Goal: Task Accomplishment & Management: Complete application form

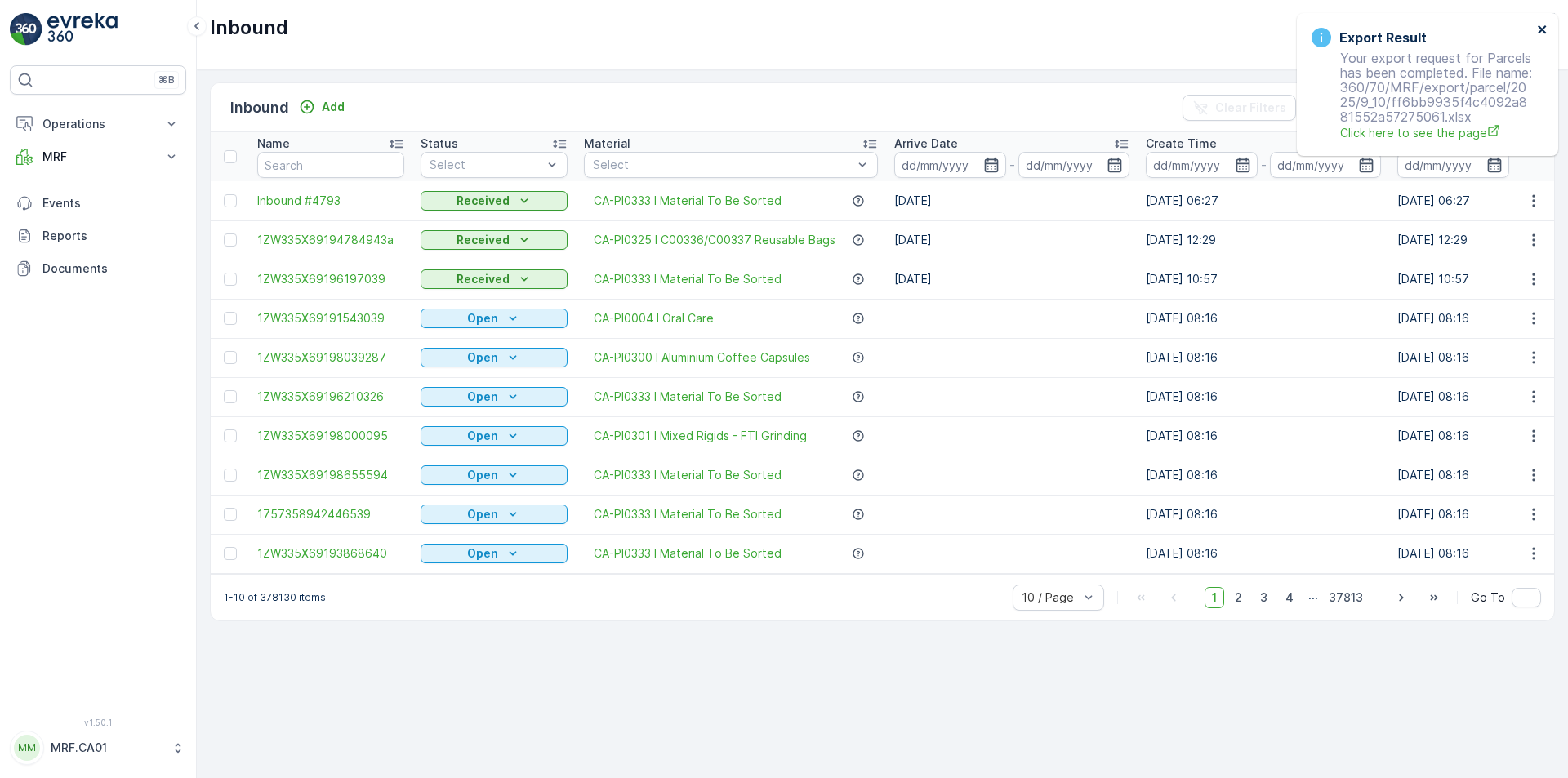
click at [1540, 30] on icon "close" at bounding box center [1543, 30] width 11 height 13
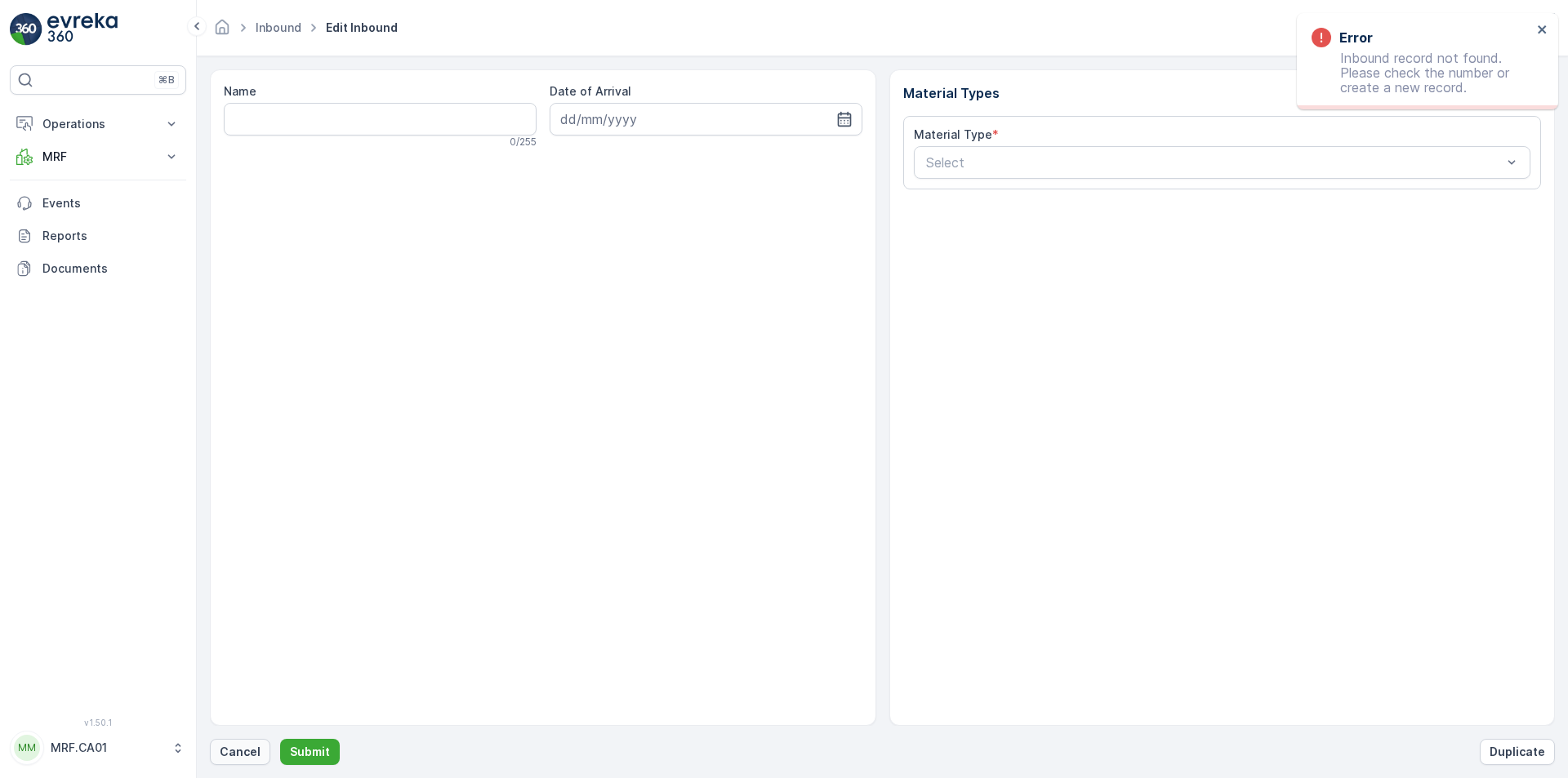
click at [231, 757] on p "Cancel" at bounding box center [240, 751] width 41 height 16
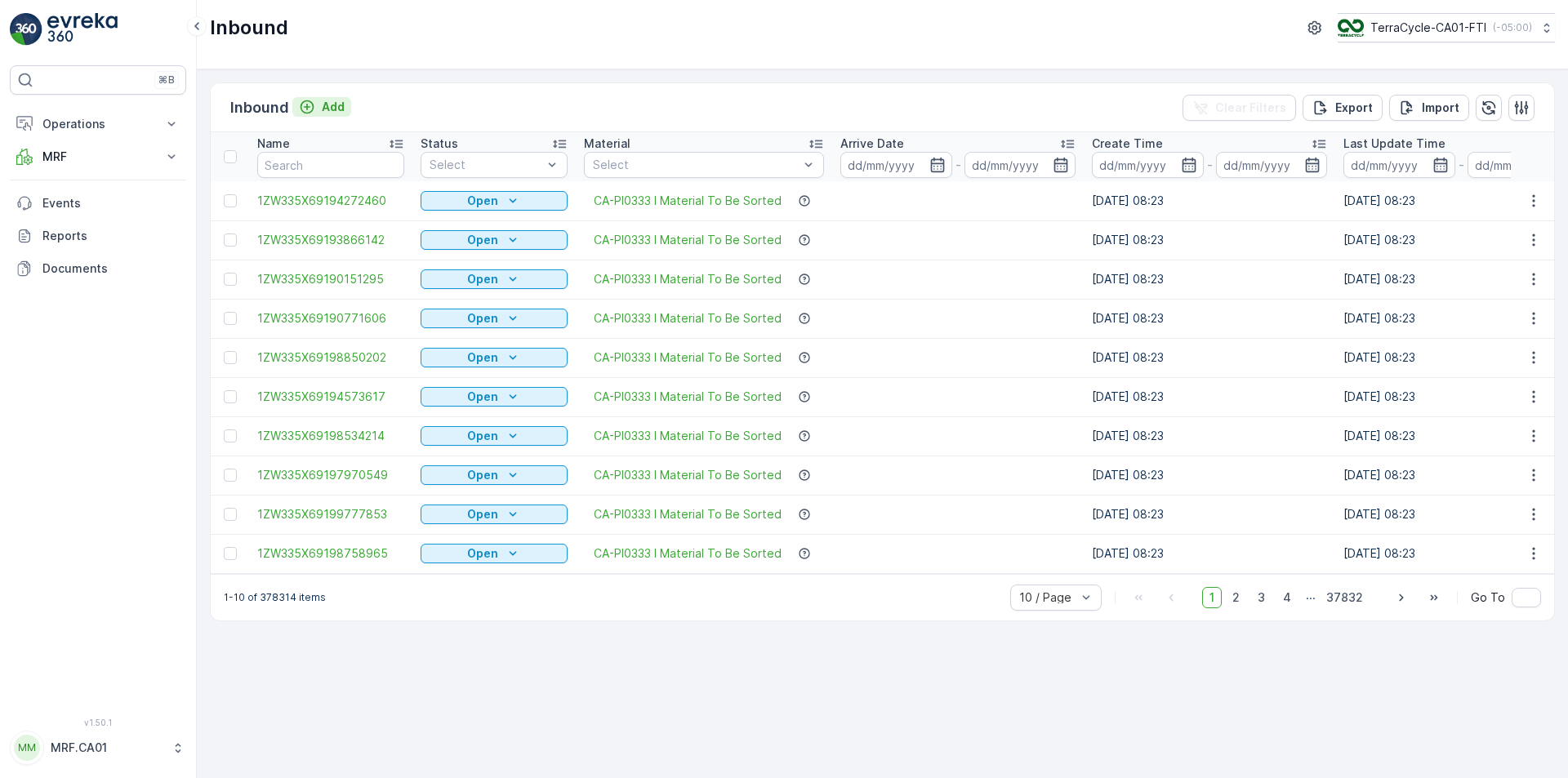
click at [330, 100] on p "Add" at bounding box center [334, 106] width 23 height 16
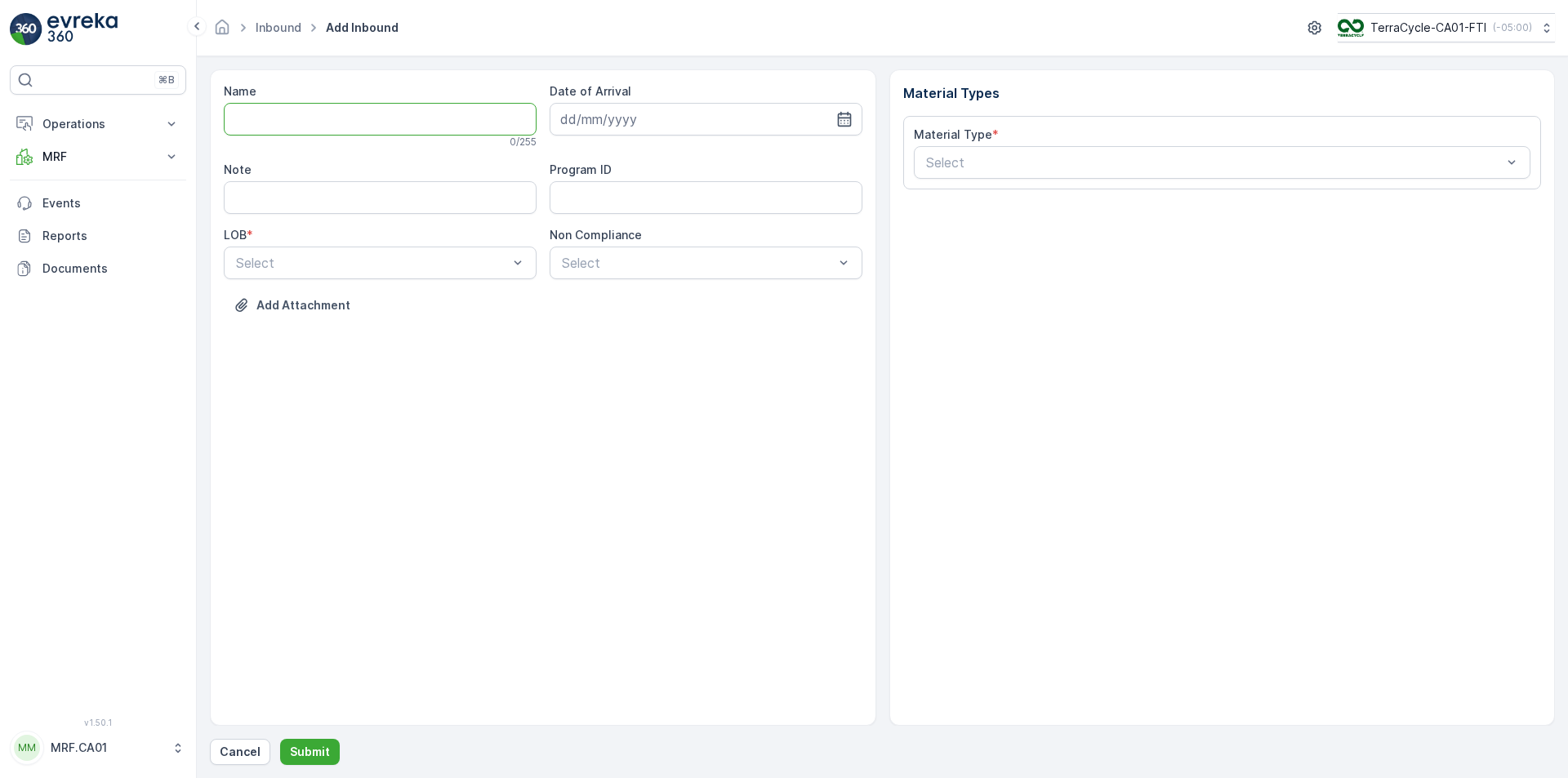
click at [370, 134] on input "Name" at bounding box center [380, 119] width 313 height 32
type input "1ZW335X69197660179"
click at [280, 739] on button "Submit" at bounding box center [310, 751] width 59 height 26
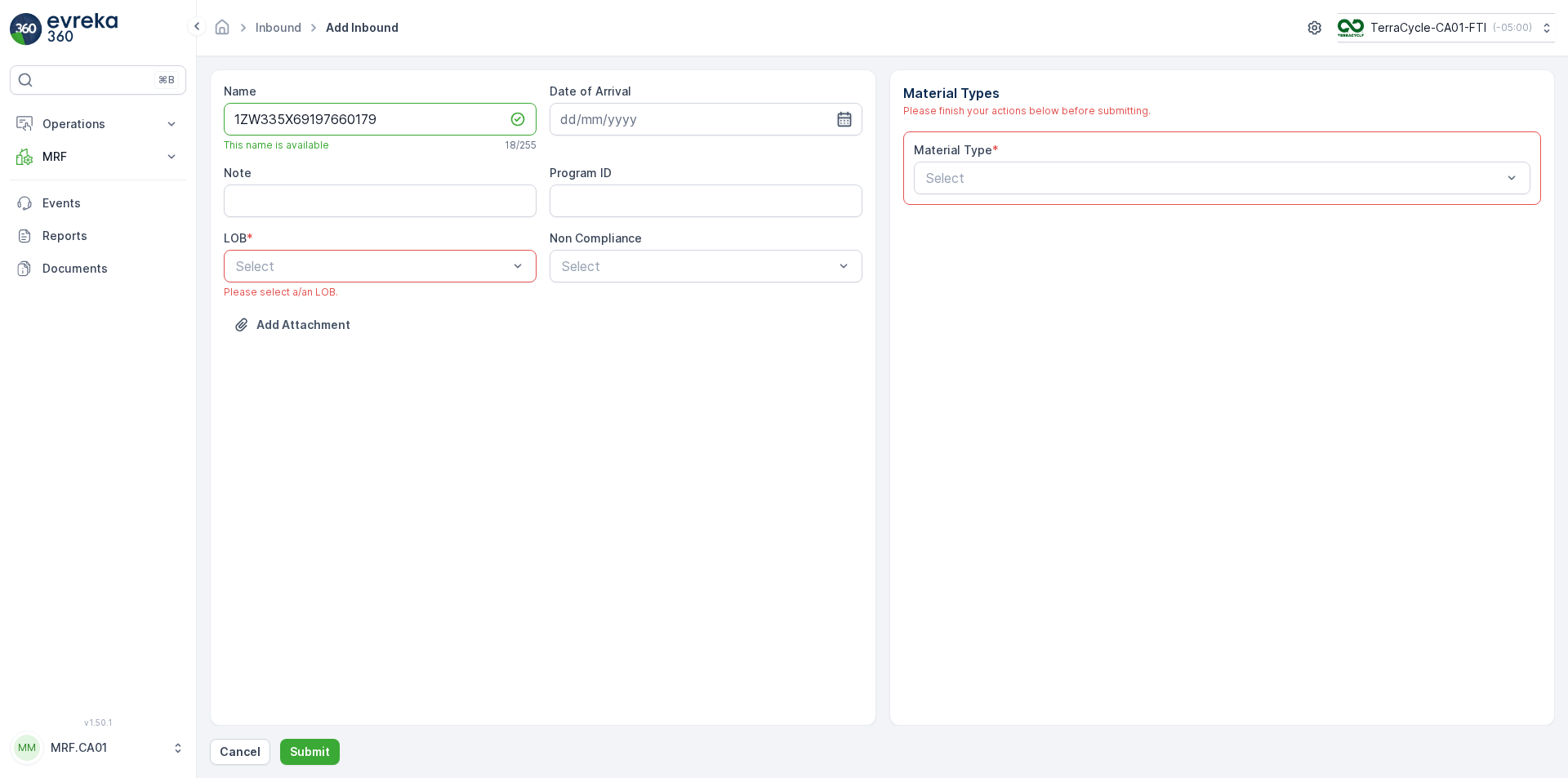
click at [848, 118] on icon "button" at bounding box center [844, 119] width 14 height 14
click at [661, 256] on div "10" at bounding box center [665, 255] width 26 height 26
type input "[DATE]"
click at [401, 331] on div "ZWB" at bounding box center [380, 334] width 294 height 14
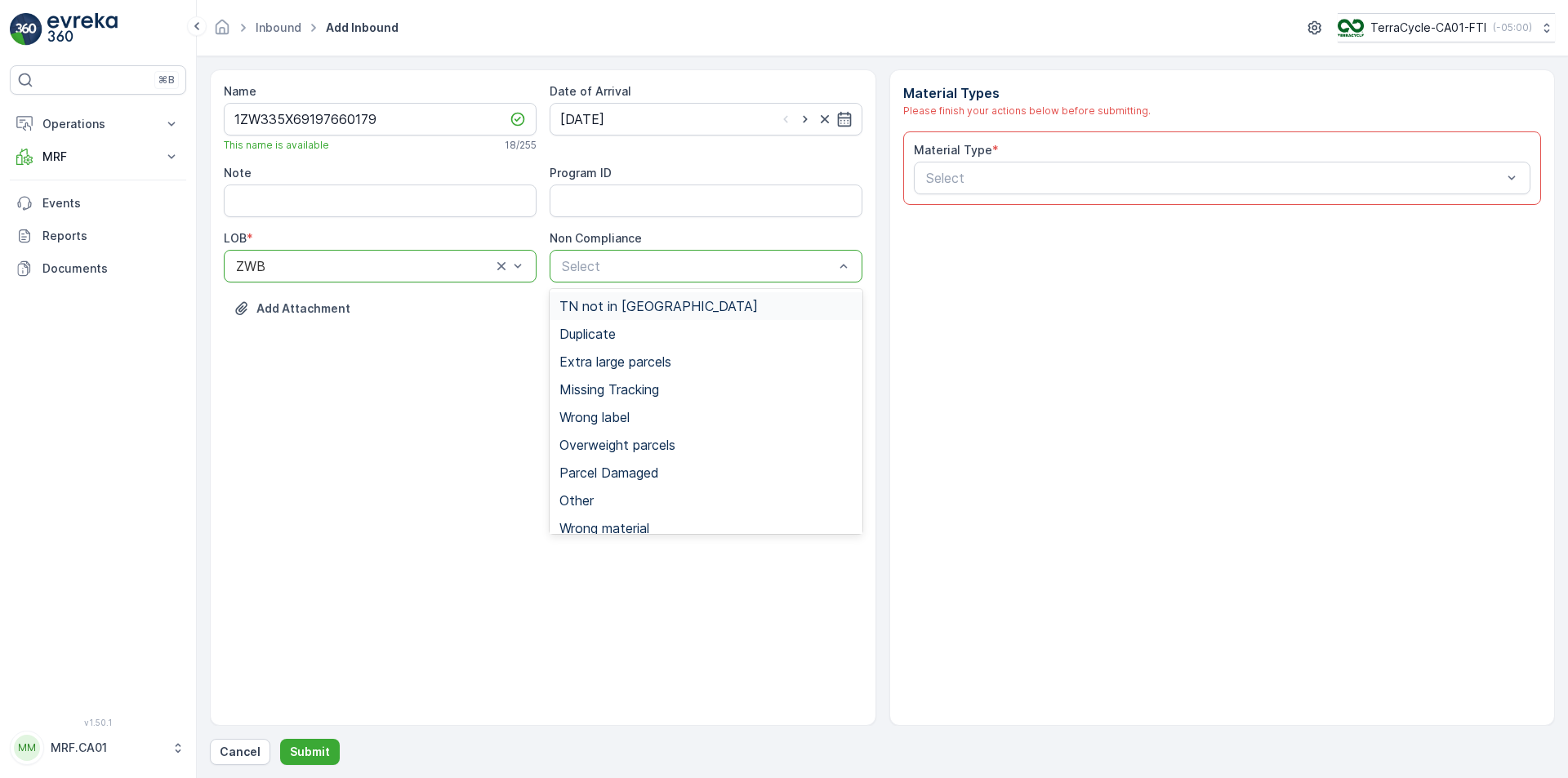
click at [635, 302] on span "TN not in [GEOGRAPHIC_DATA]" at bounding box center [659, 306] width 199 height 14
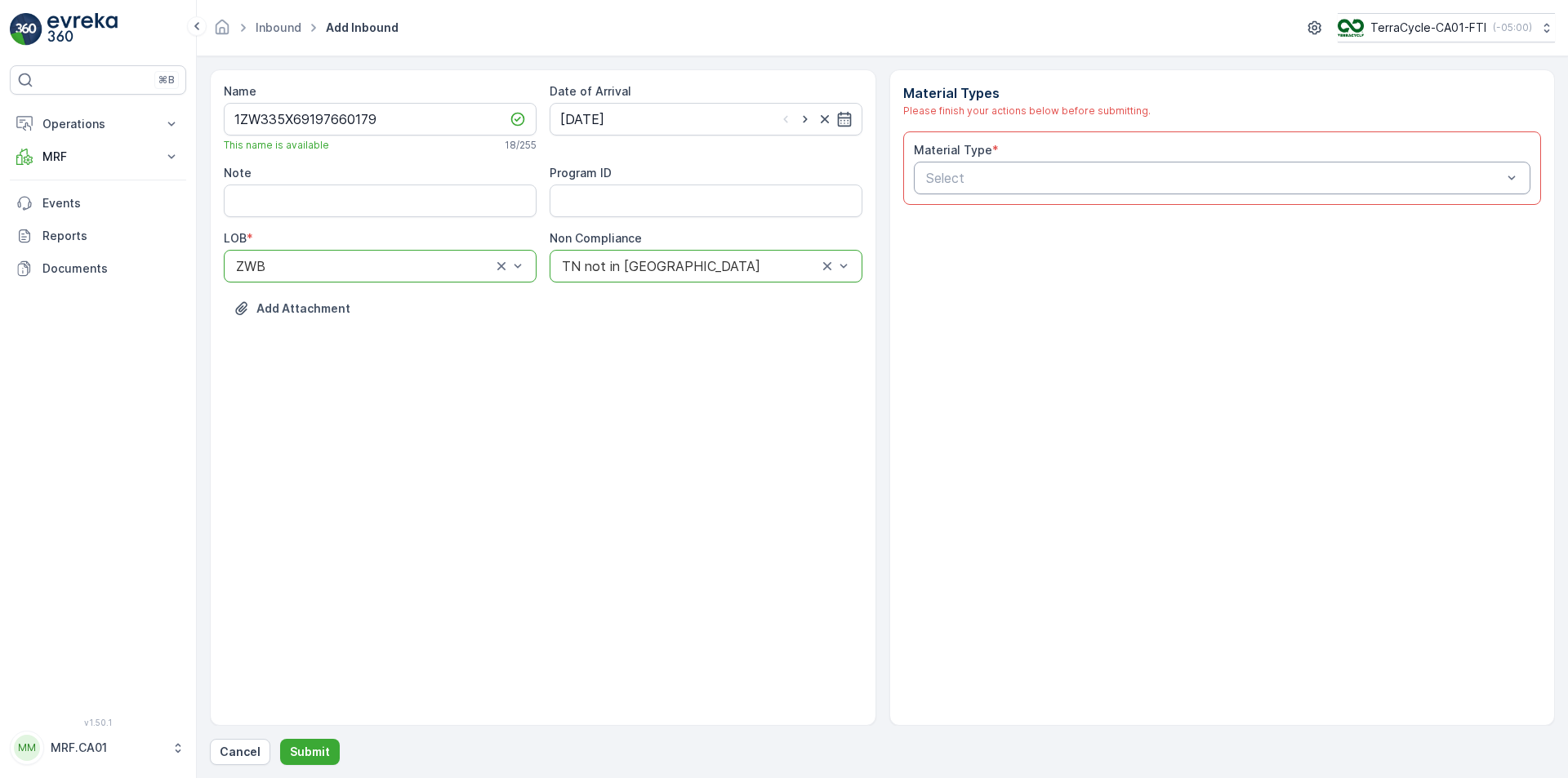
click at [1123, 165] on div "Select" at bounding box center [1223, 178] width 618 height 32
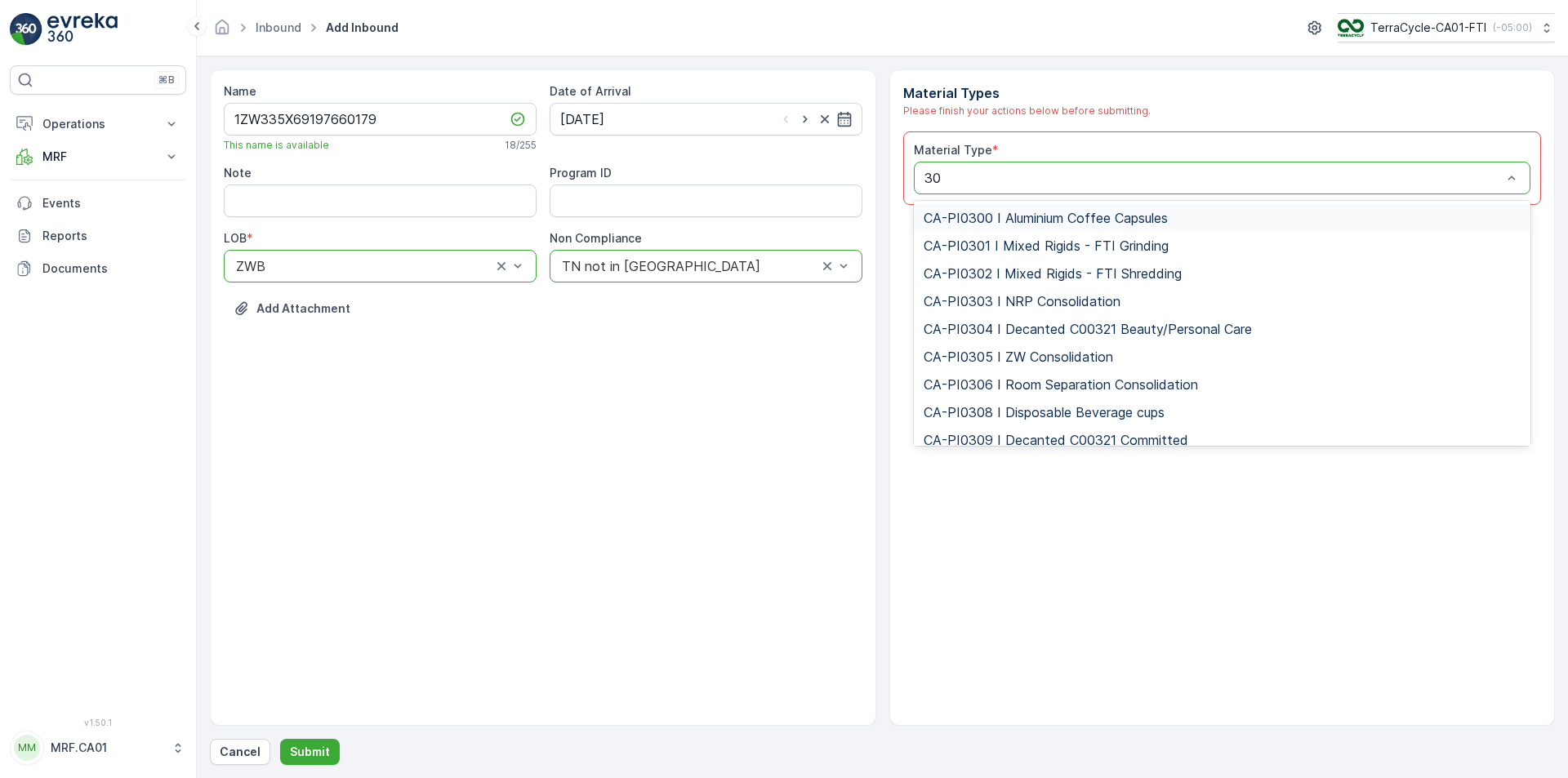
type input "302"
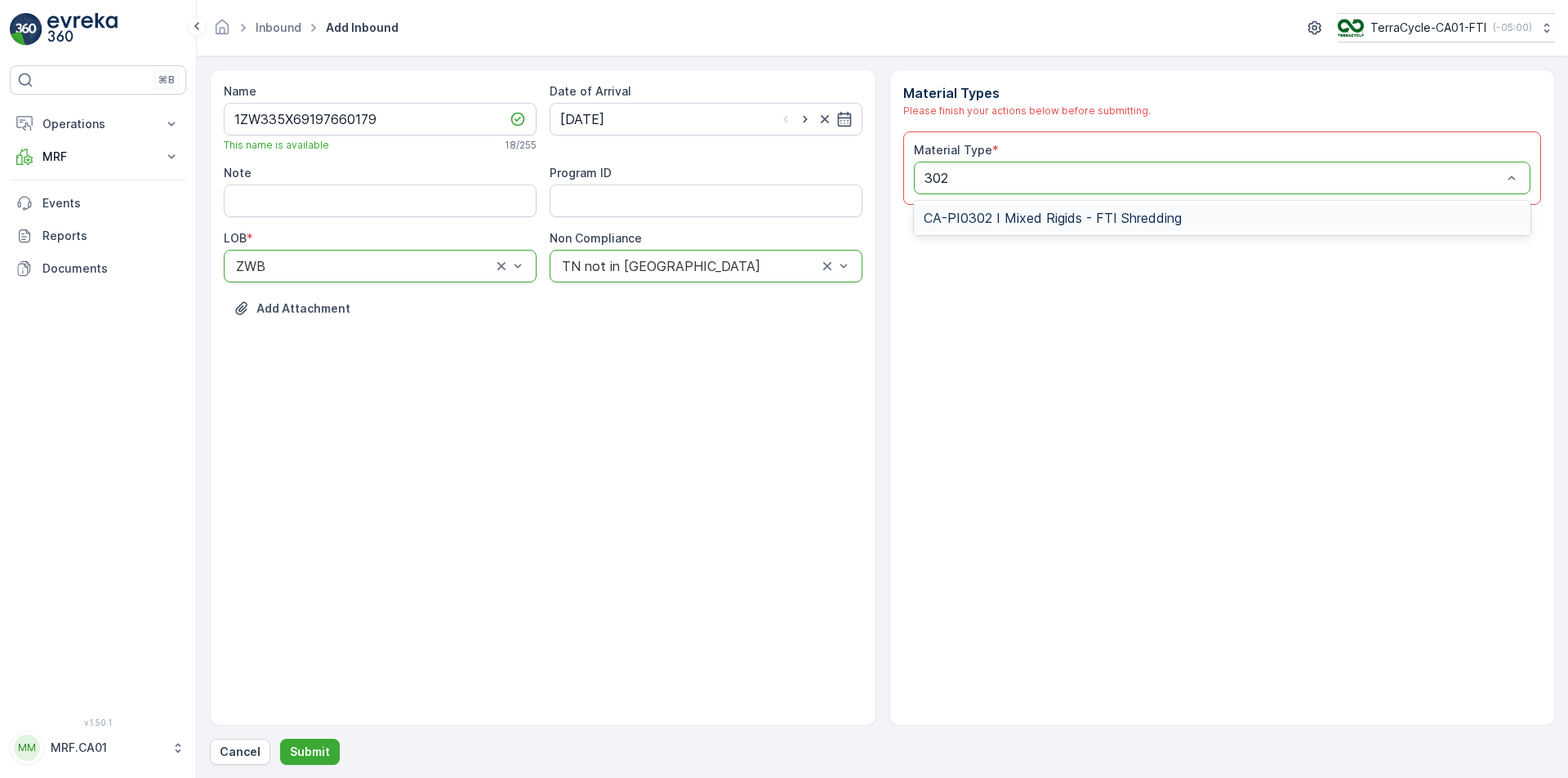
click at [1108, 211] on span "CA-PI0302 I Mixed Rigids - FTI Shredding" at bounding box center [1053, 217] width 258 height 14
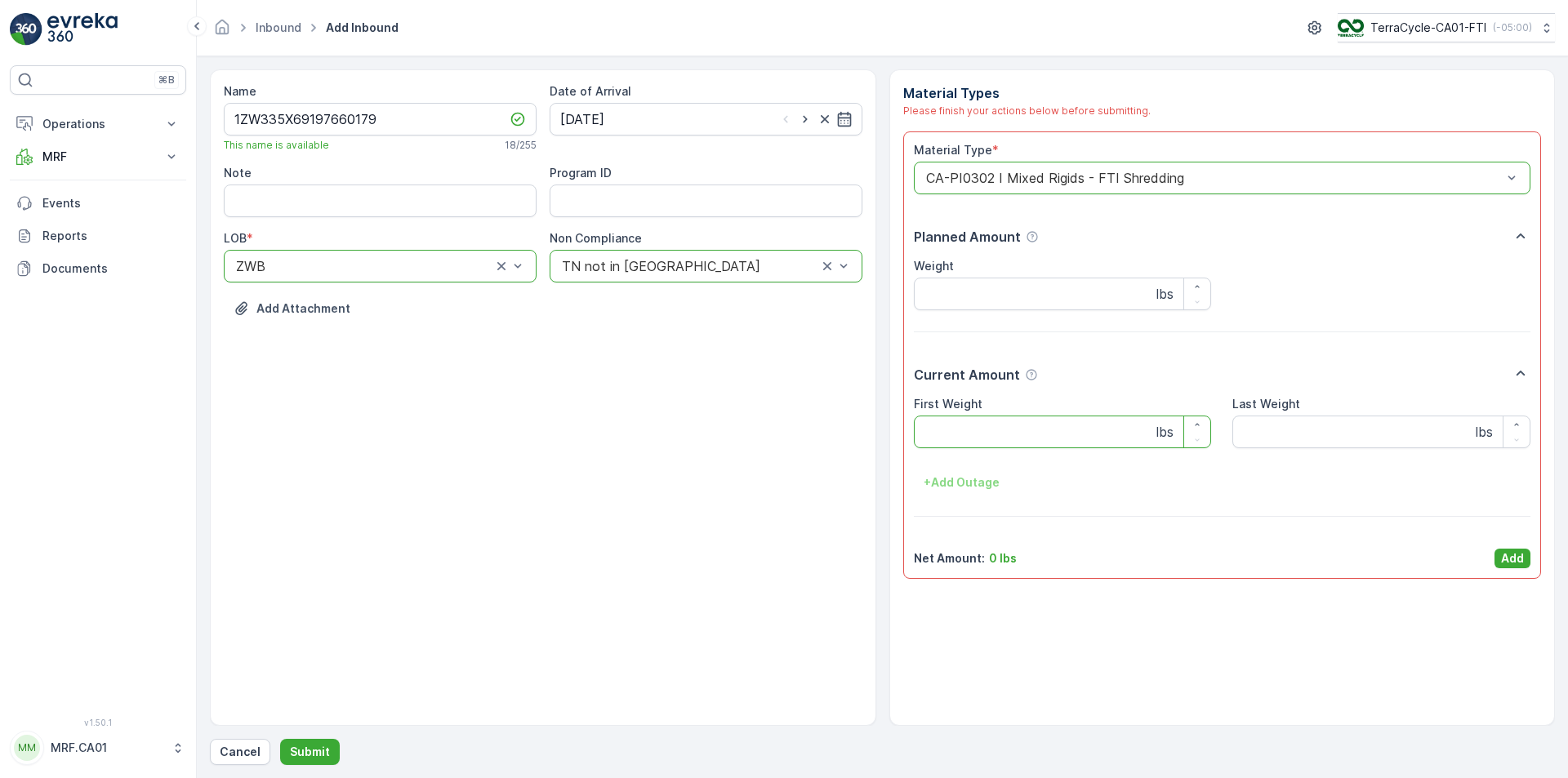
click at [989, 418] on Weight "First Weight" at bounding box center [1063, 432] width 298 height 32
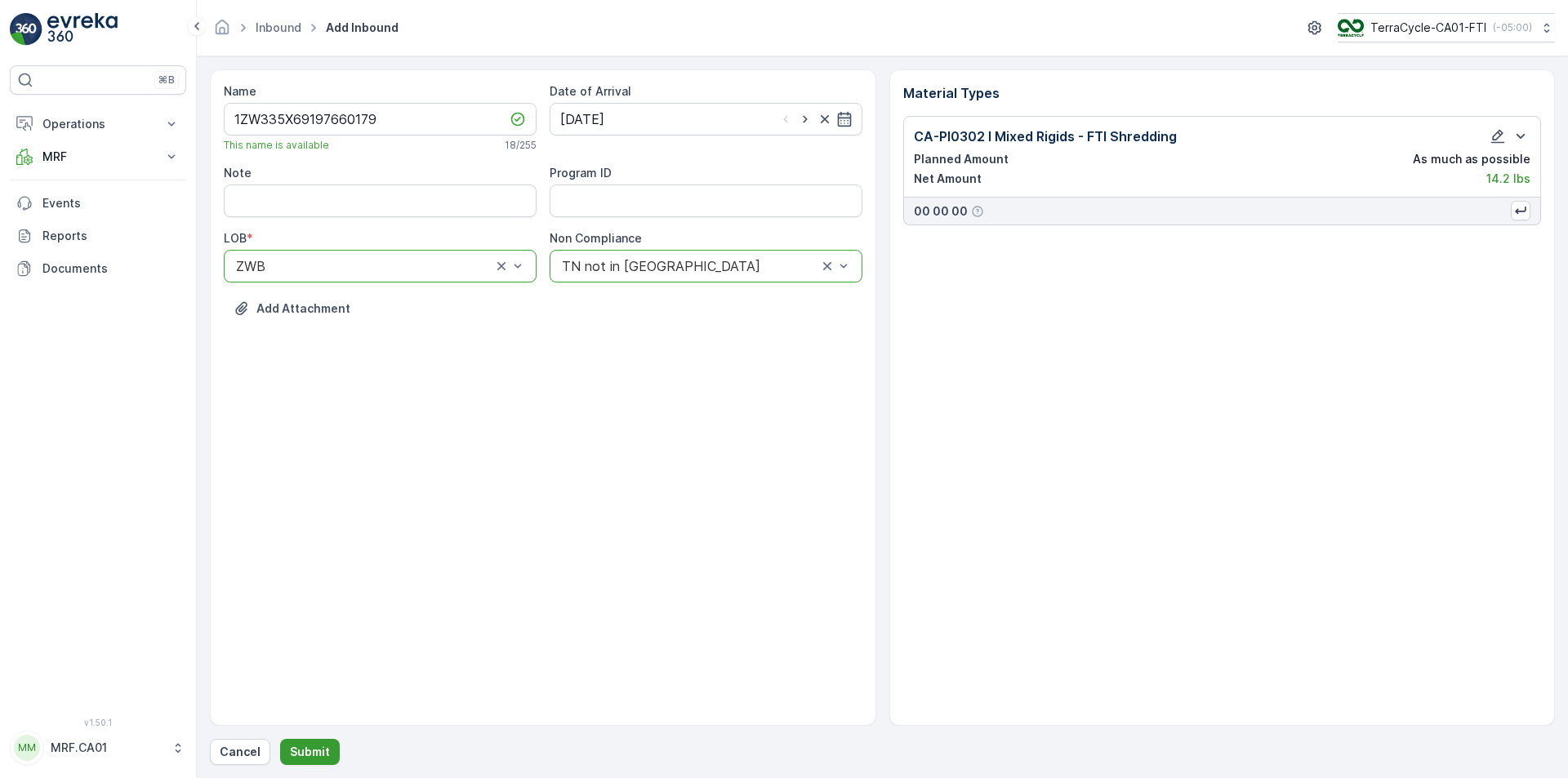
click at [311, 758] on p "Submit" at bounding box center [310, 751] width 40 height 16
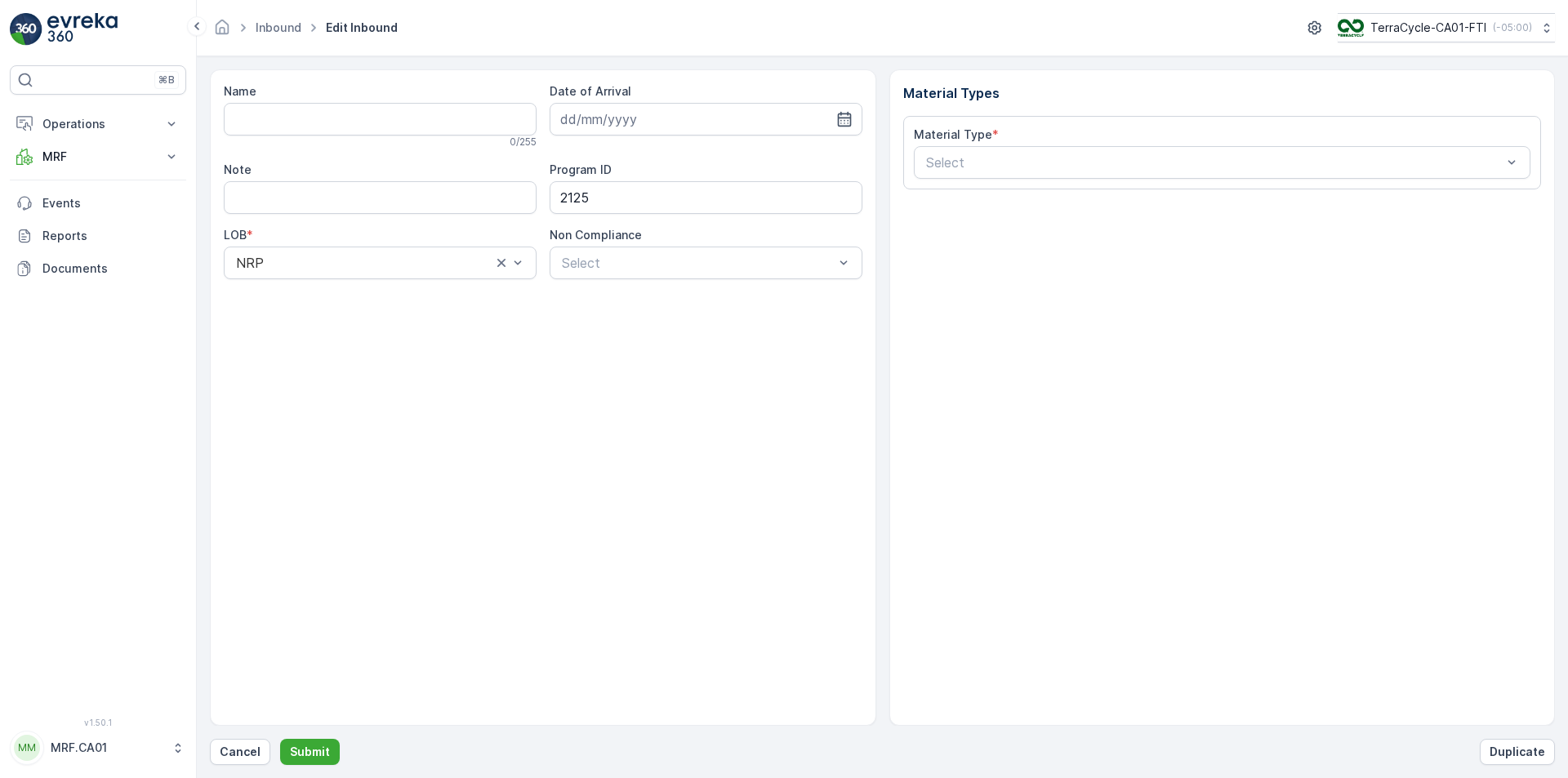
type input "1ZW335X69195579280"
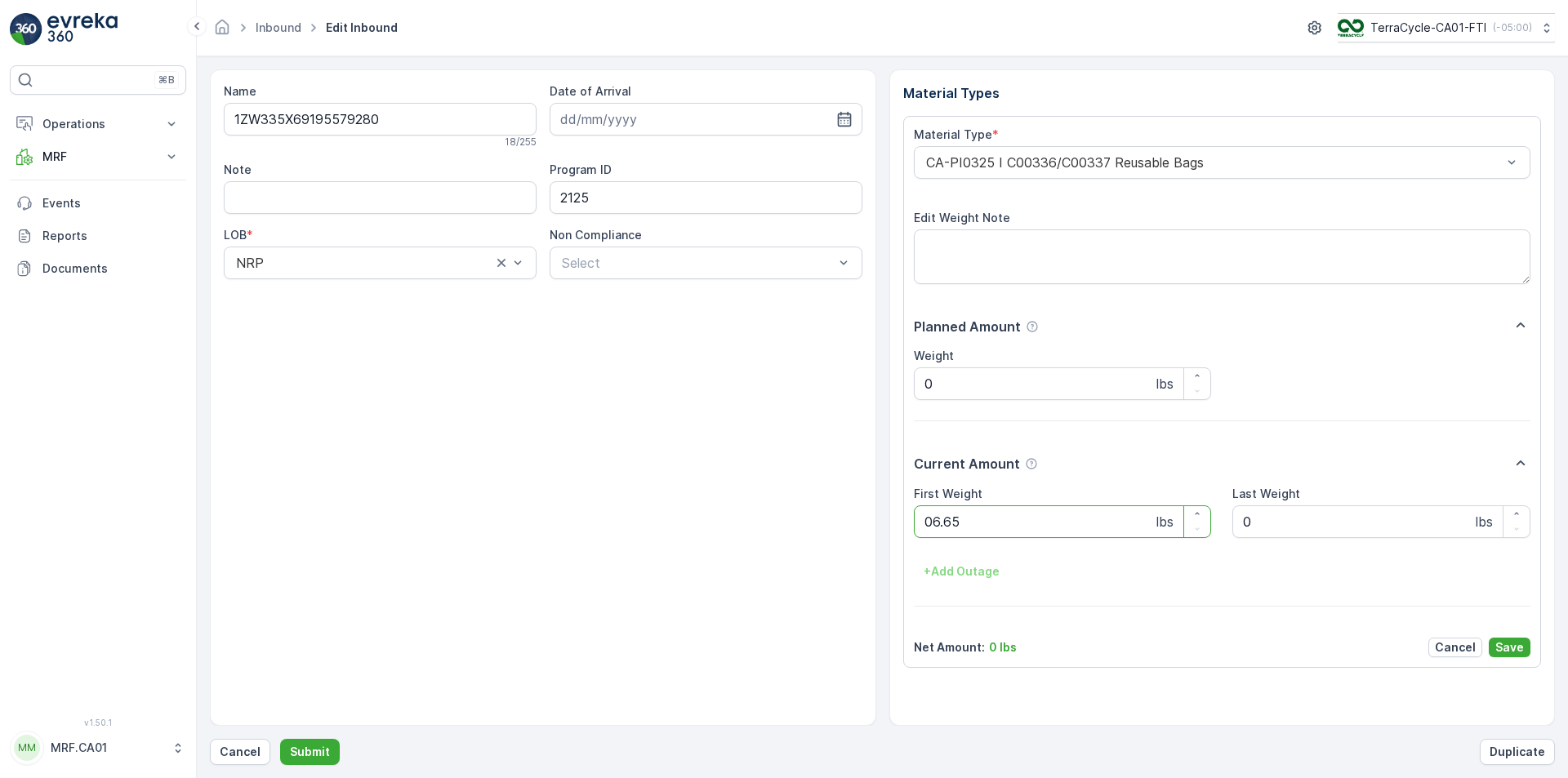
click at [280, 739] on button "Submit" at bounding box center [310, 751] width 59 height 26
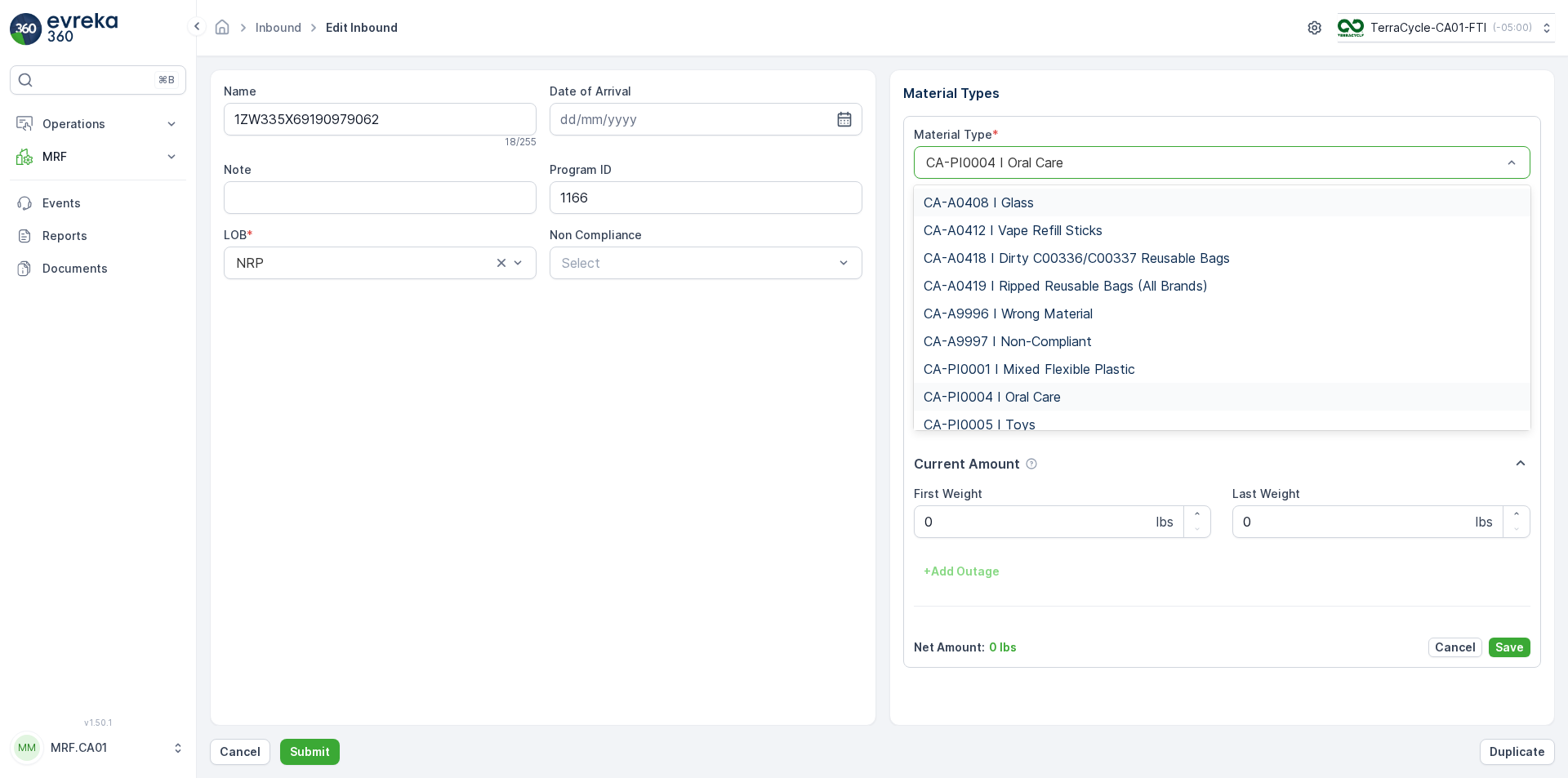
click at [1059, 148] on div "CA-PI0004 I Oral Care" at bounding box center [1223, 162] width 618 height 32
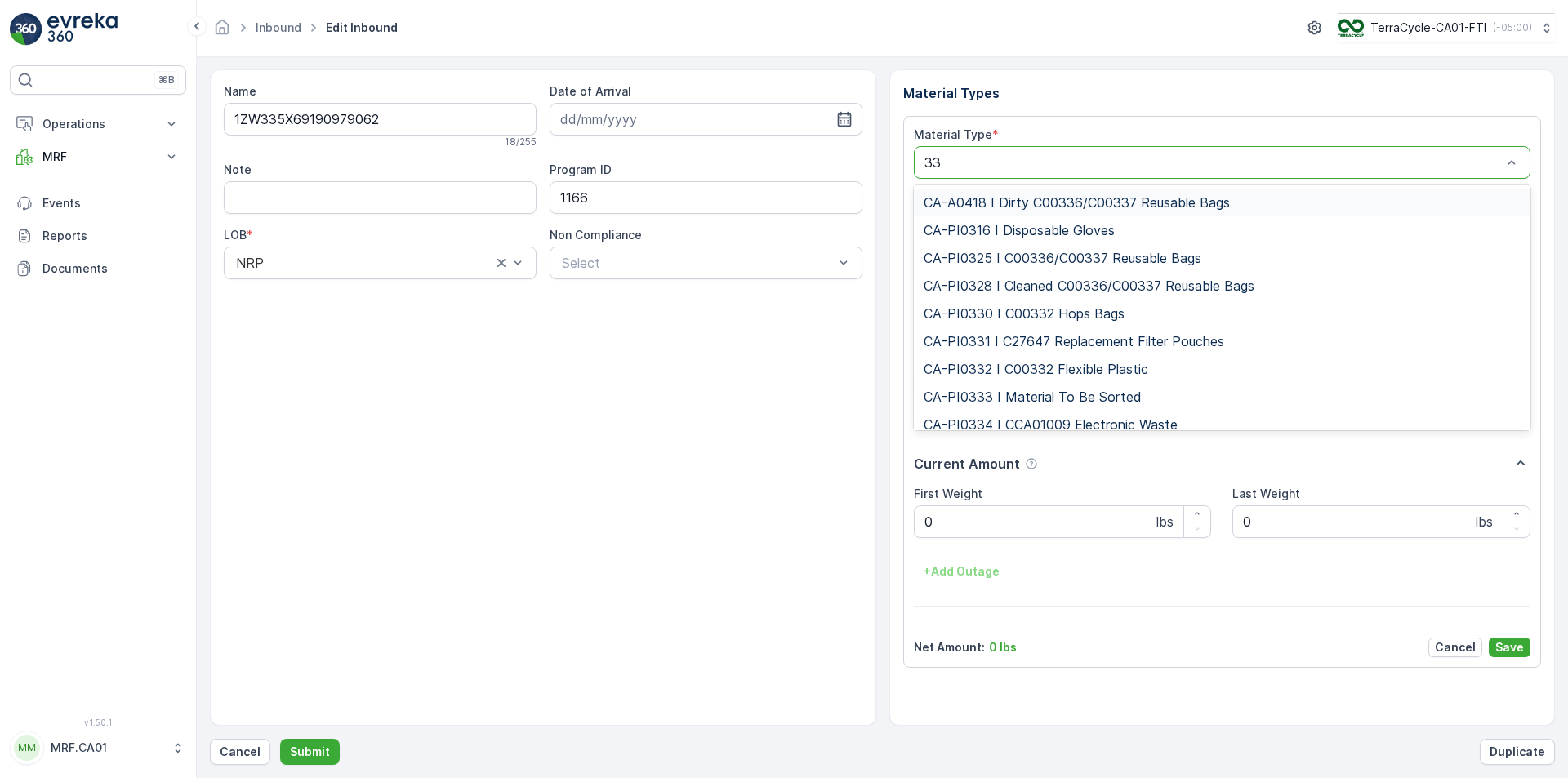
type input "333"
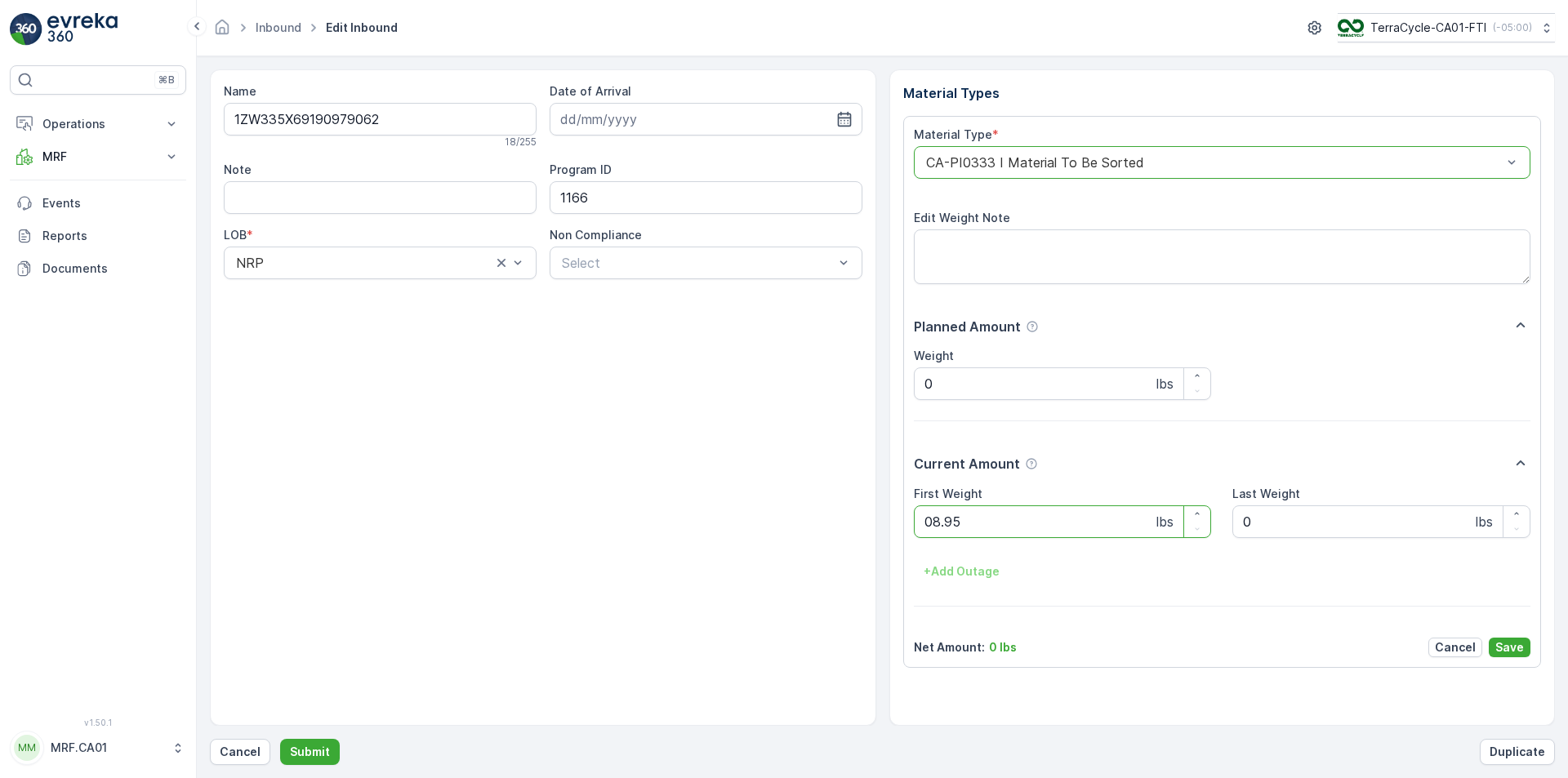
click at [280, 739] on button "Submit" at bounding box center [310, 751] width 59 height 26
click at [1101, 193] on div "Material Type * CA-PI0312 I Decanted Flexible Plastic Edit Weight Note Planned …" at bounding box center [1223, 391] width 618 height 530
click at [1171, 170] on div "CA-PI0312 I Decanted Flexible Plastic" at bounding box center [1223, 162] width 618 height 32
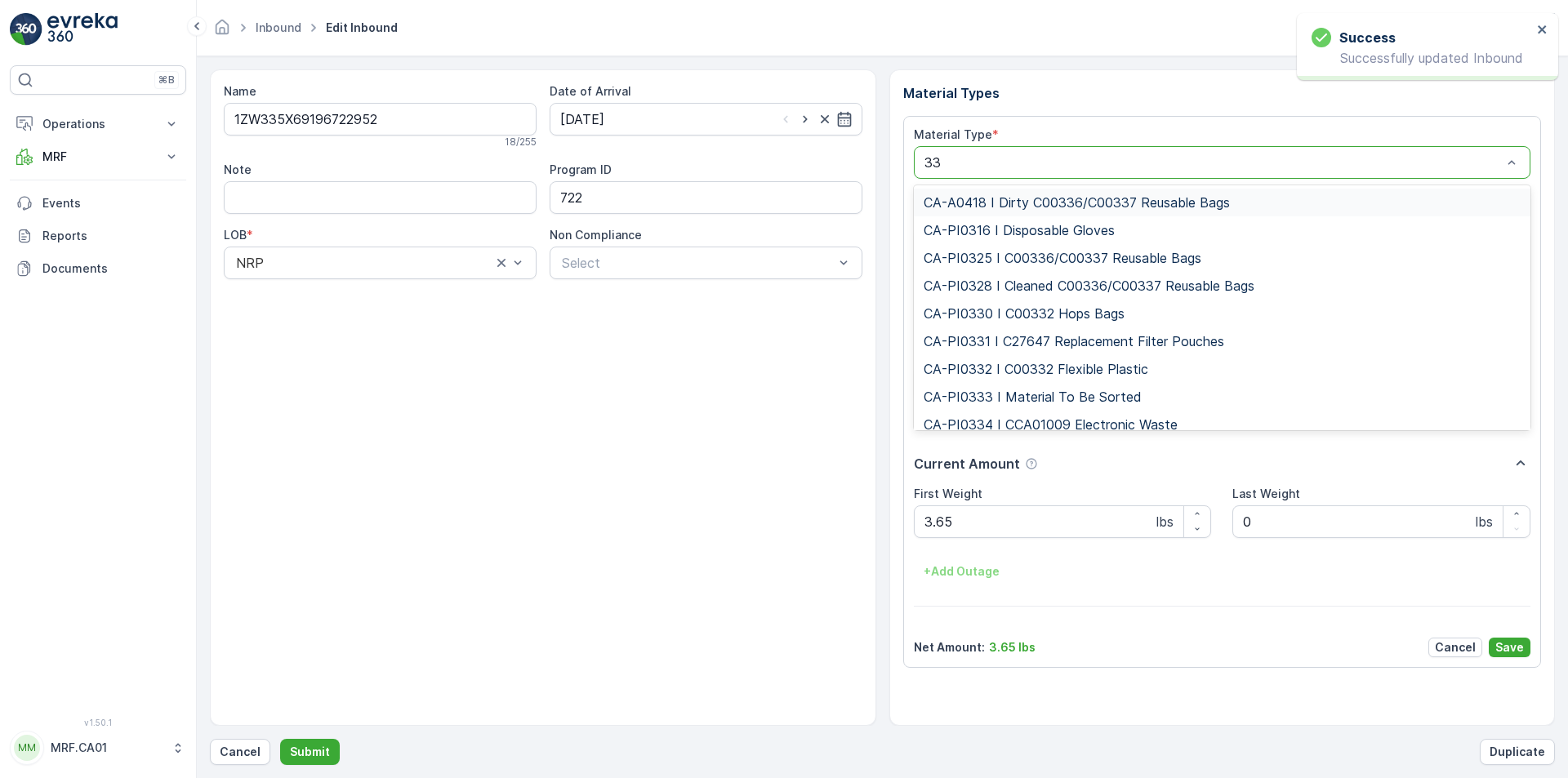
type input "333"
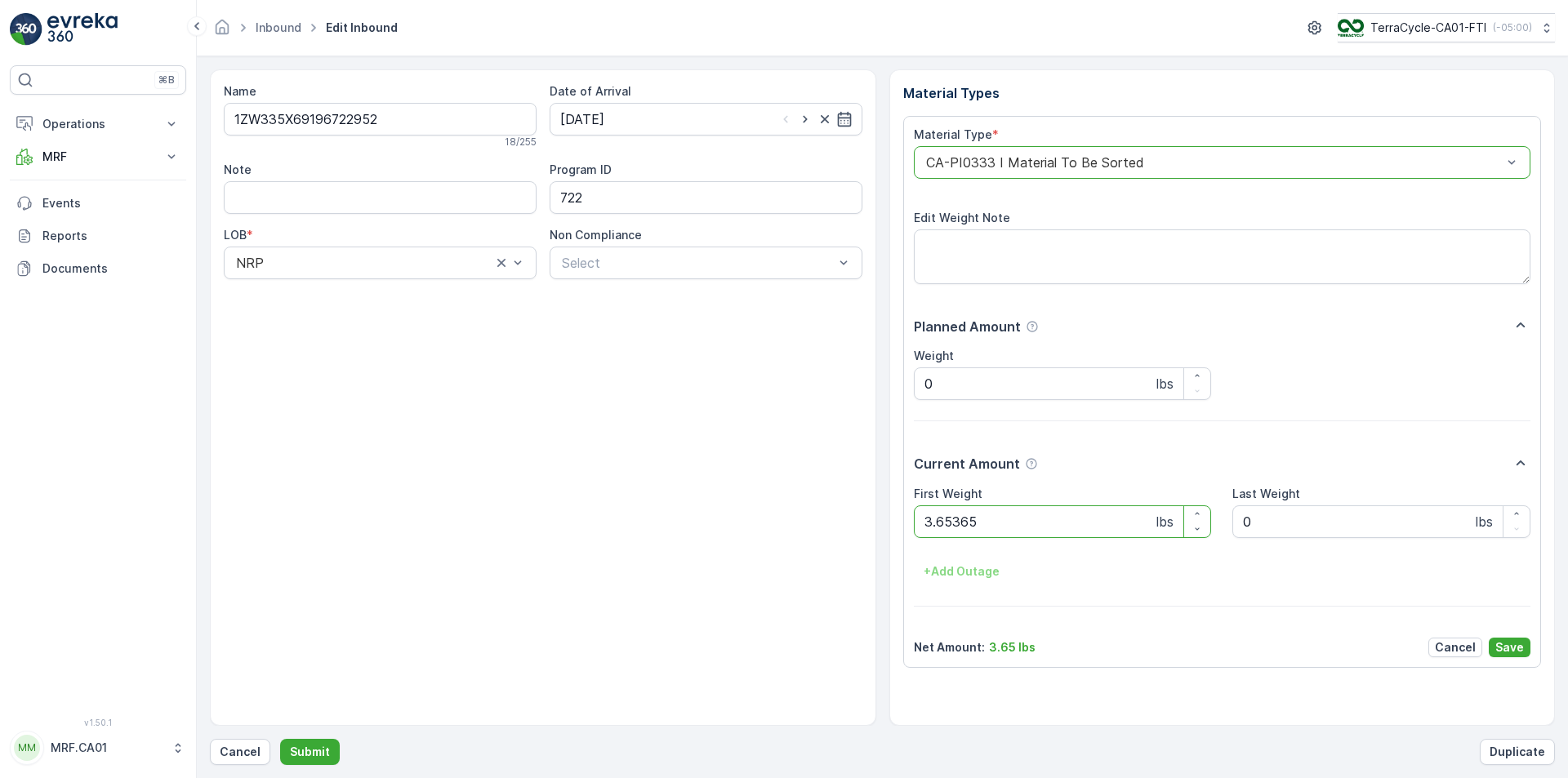
click at [280, 739] on button "Submit" at bounding box center [310, 751] width 59 height 26
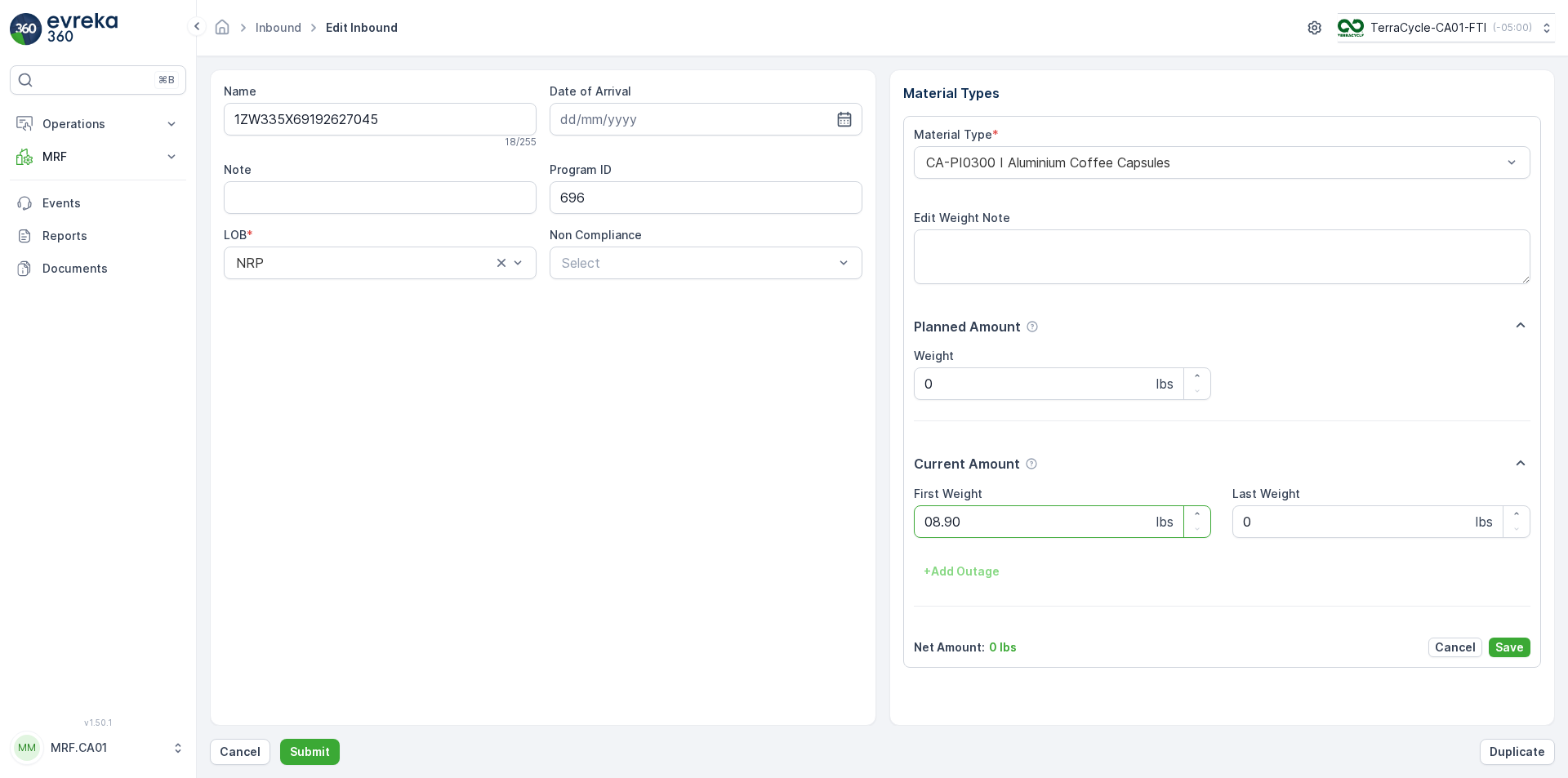
click at [280, 739] on button "Submit" at bounding box center [310, 751] width 59 height 26
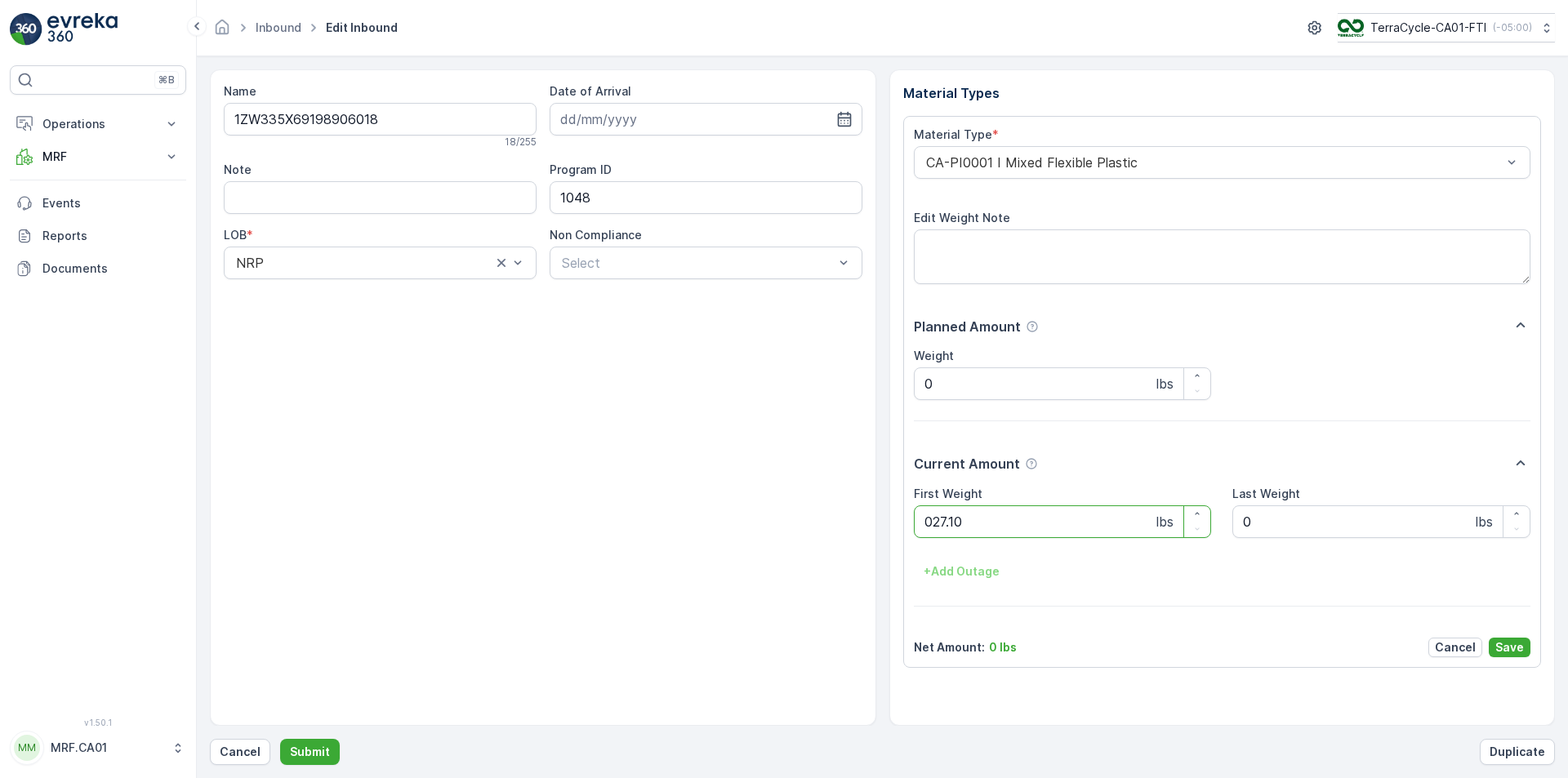
click at [280, 739] on button "Submit" at bounding box center [310, 751] width 59 height 26
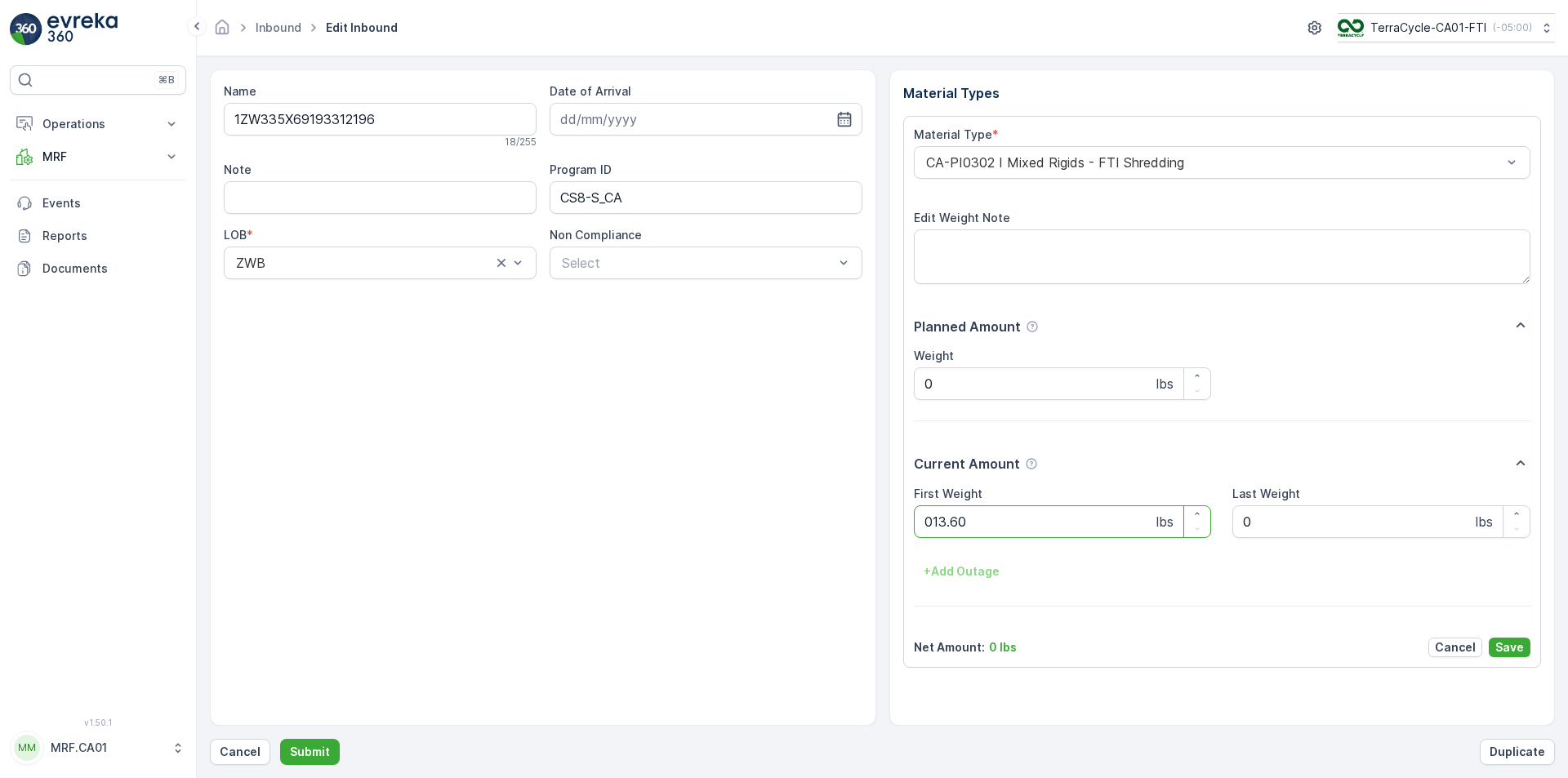
click at [280, 739] on button "Submit" at bounding box center [310, 751] width 59 height 26
type Weight "014"
click at [280, 739] on button "Submit" at bounding box center [310, 751] width 59 height 26
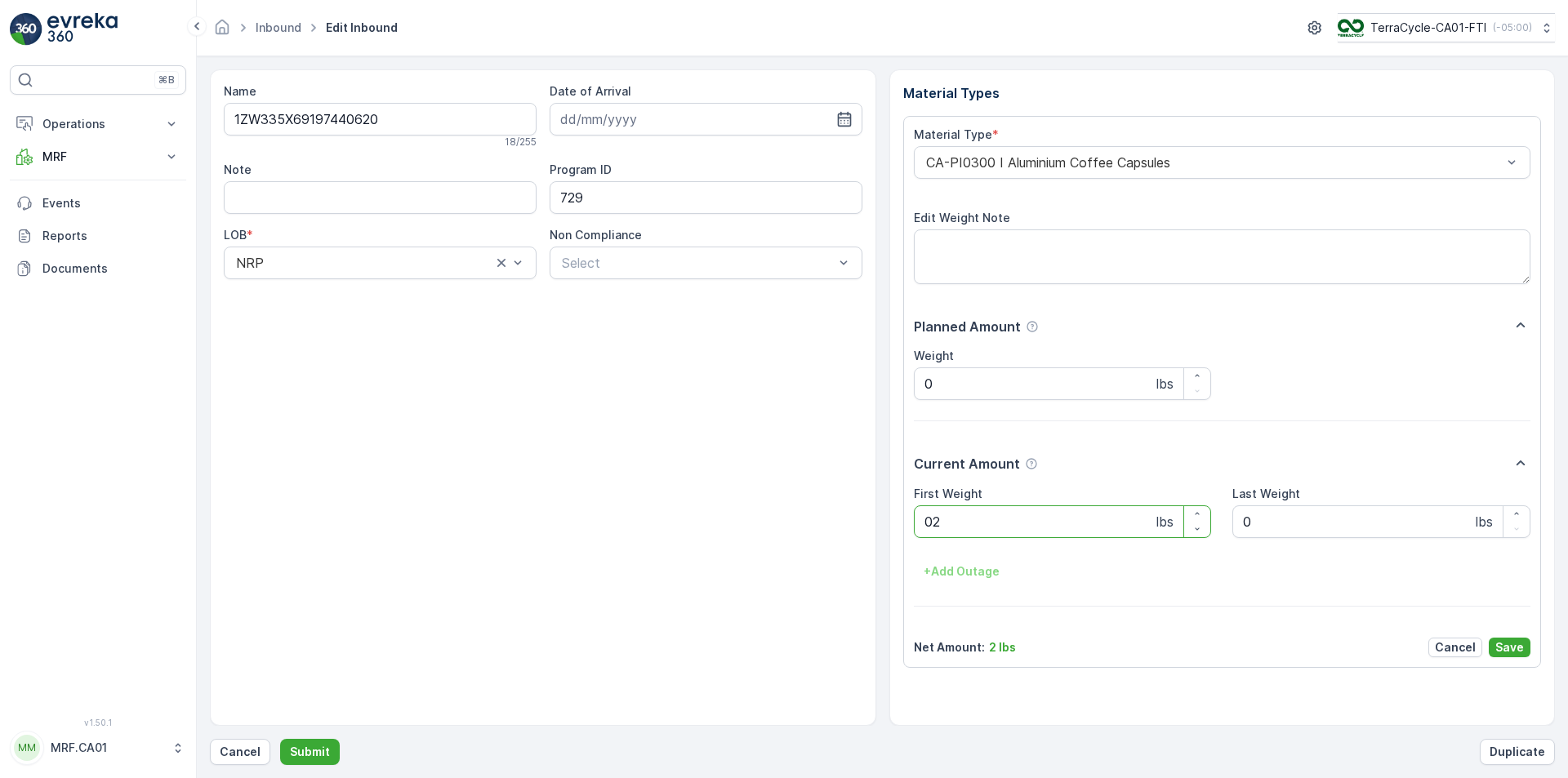
type Weight "029"
click at [280, 739] on button "Submit" at bounding box center [310, 751] width 59 height 26
type Weight "037"
click at [280, 739] on button "Submit" at bounding box center [310, 751] width 59 height 26
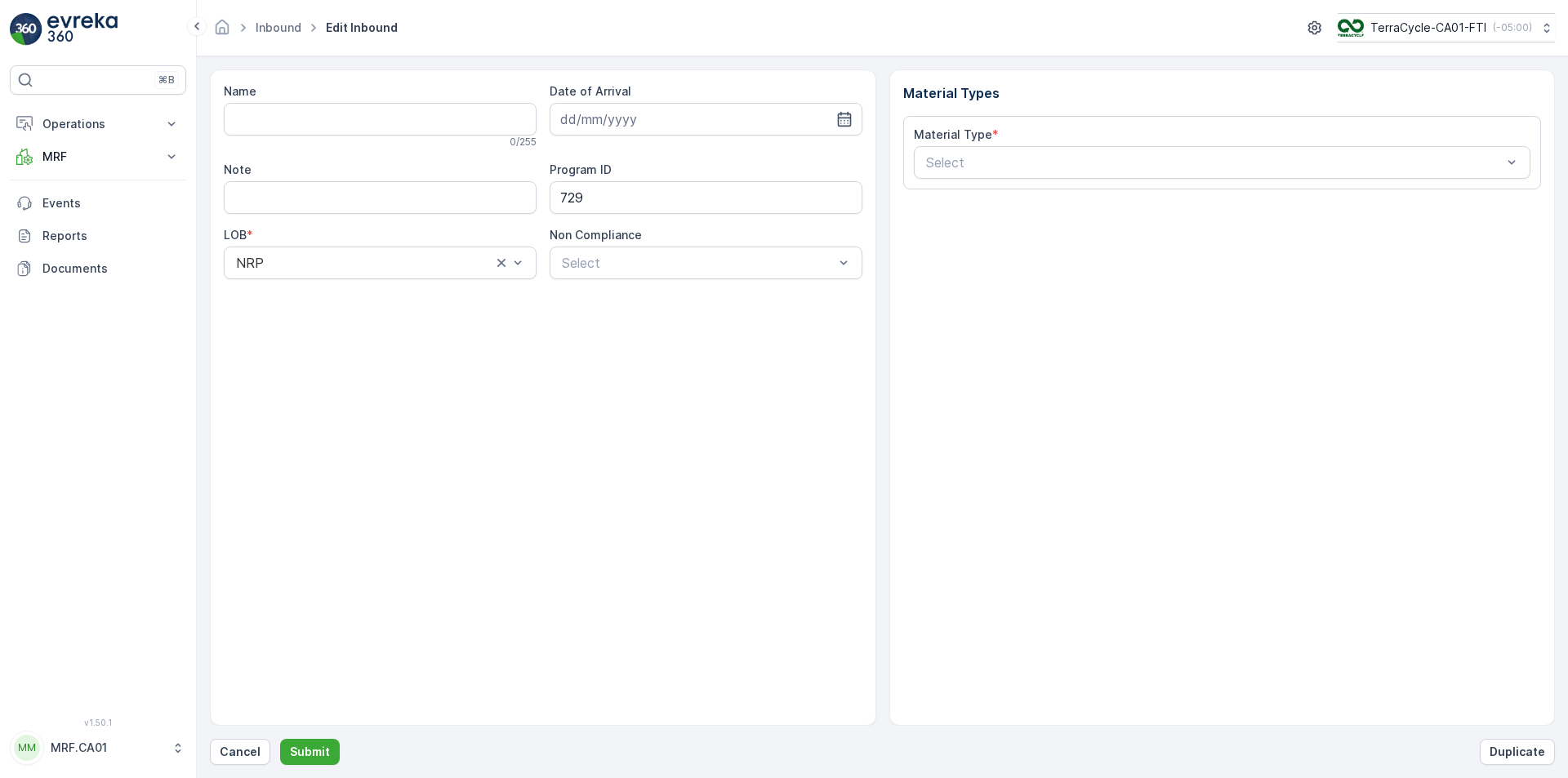
type input "1ZW335X69191282688"
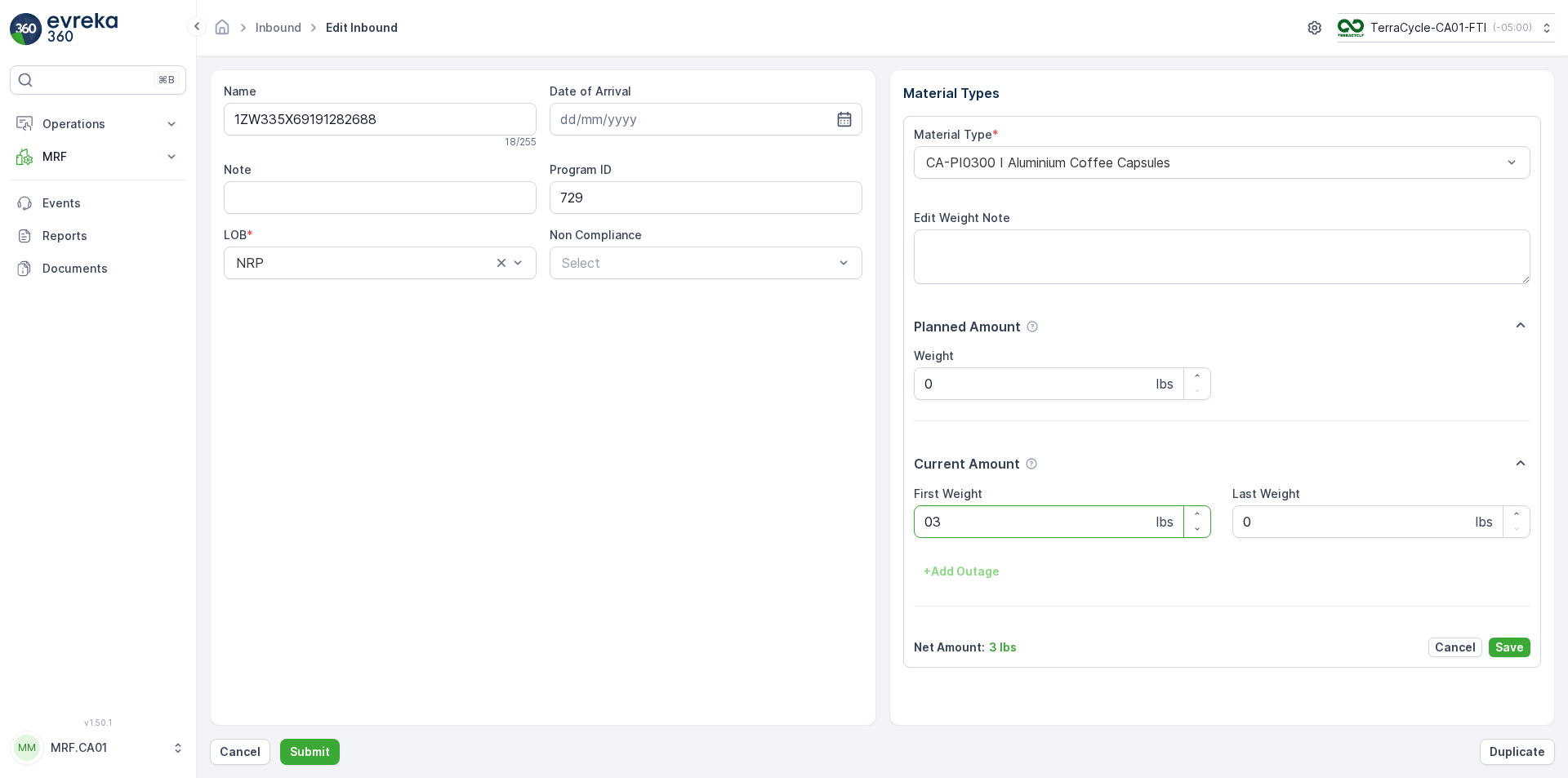
type Weight "037"
click at [280, 739] on button "Submit" at bounding box center [310, 751] width 59 height 26
type Weight "036"
click at [280, 739] on button "Submit" at bounding box center [310, 751] width 59 height 26
type Weight "028"
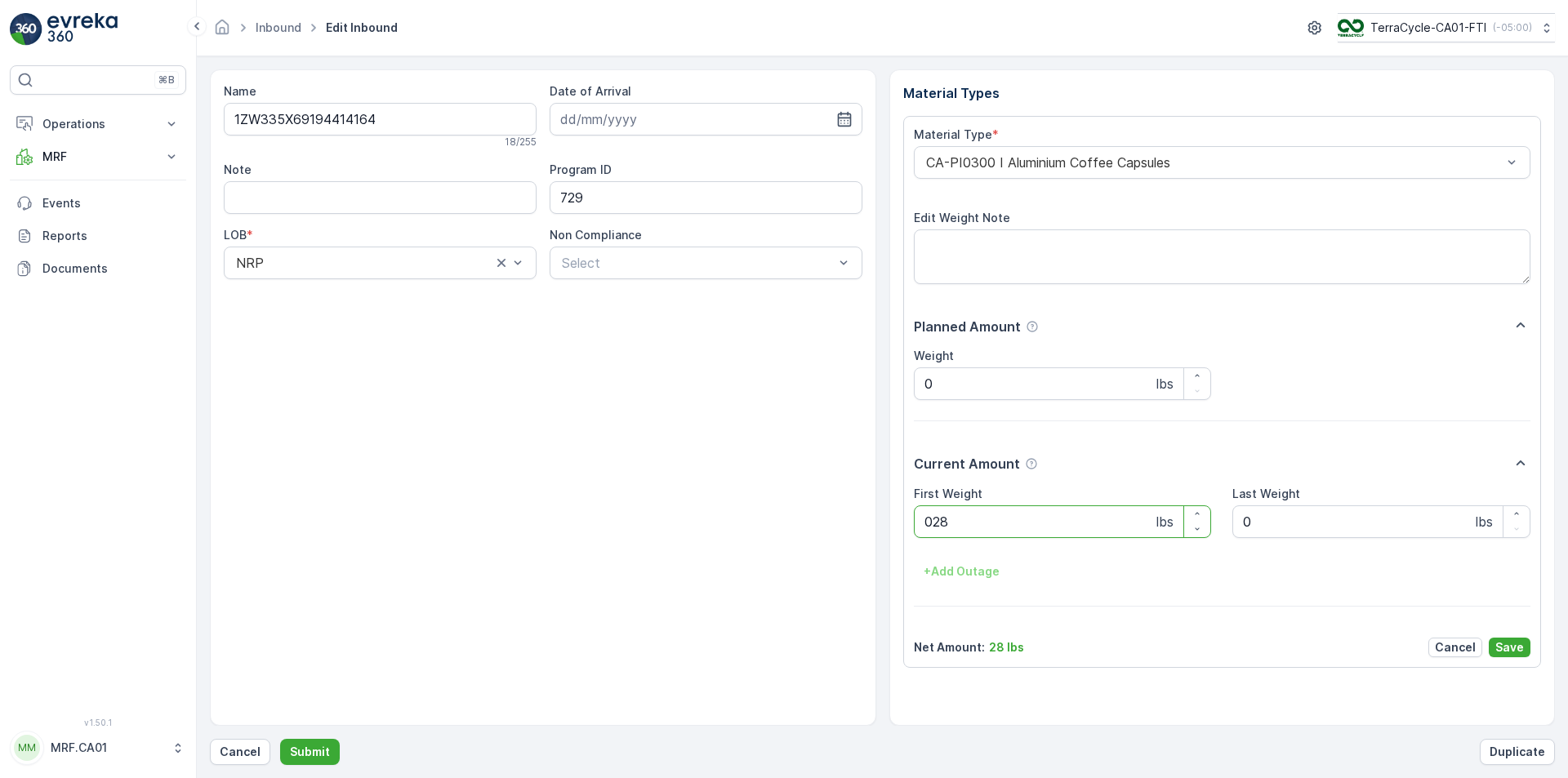
click at [280, 739] on button "Submit" at bounding box center [310, 751] width 59 height 26
type Weight "051"
click at [280, 739] on button "Submit" at bounding box center [310, 751] width 59 height 26
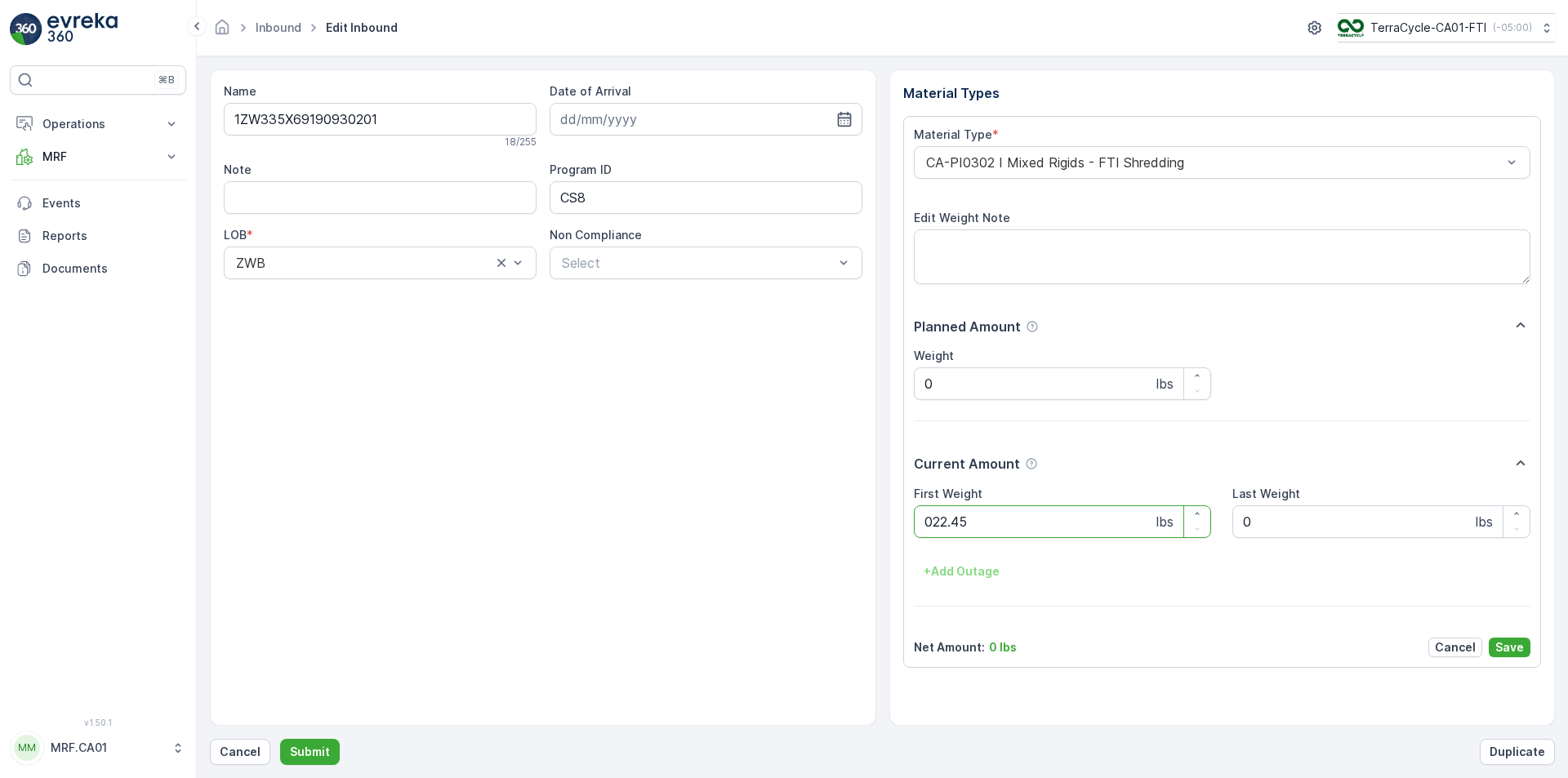
click at [280, 739] on button "Submit" at bounding box center [310, 751] width 59 height 26
type Weight "032"
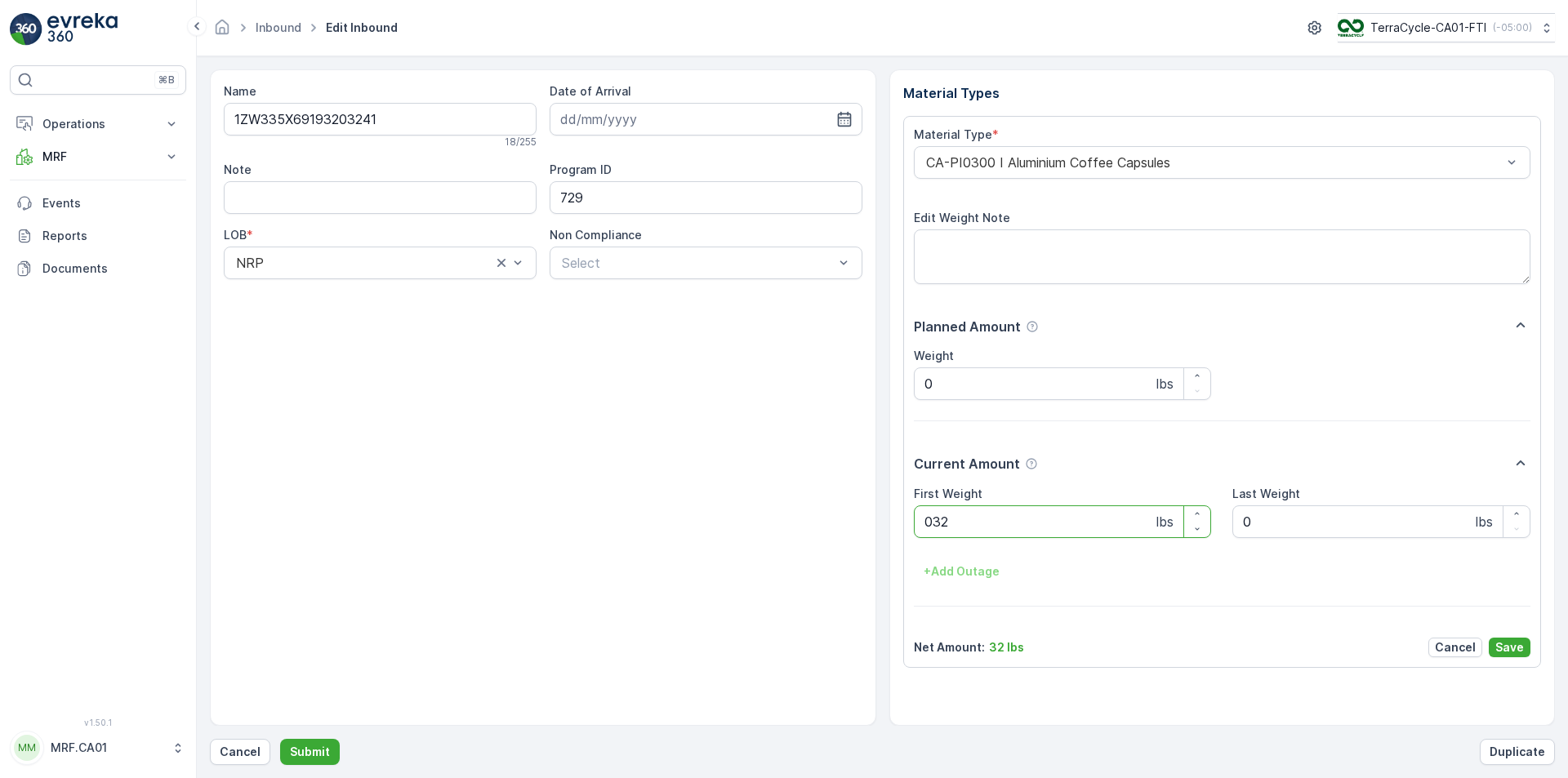
click at [280, 739] on button "Submit" at bounding box center [310, 751] width 59 height 26
